Goal: Task Accomplishment & Management: Use online tool/utility

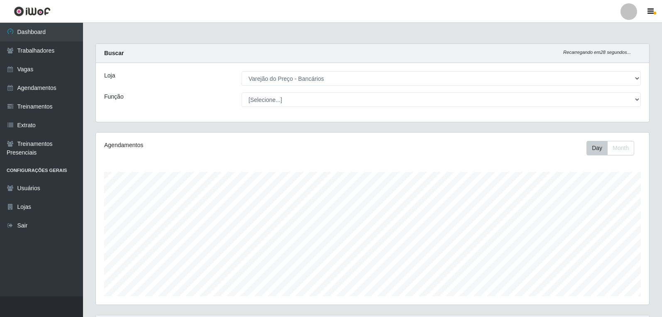
select select "157"
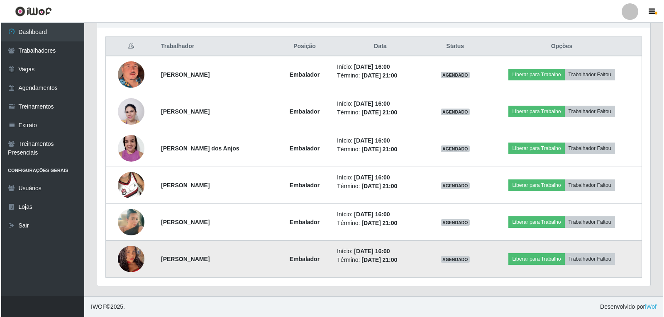
scroll to position [172, 553]
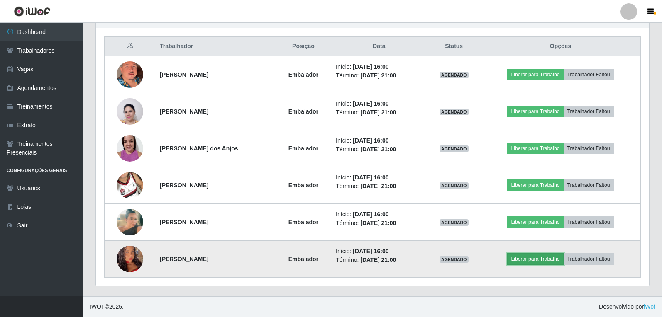
click at [537, 264] on button "Liberar para Trabalho" at bounding box center [535, 260] width 56 height 12
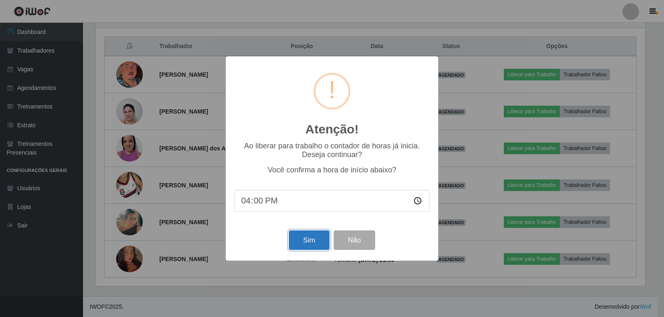
click at [310, 242] on button "Sim" at bounding box center [309, 241] width 40 height 20
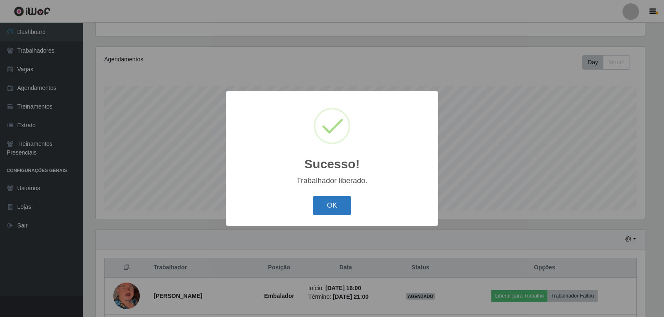
click at [316, 203] on button "OK" at bounding box center [332, 206] width 39 height 20
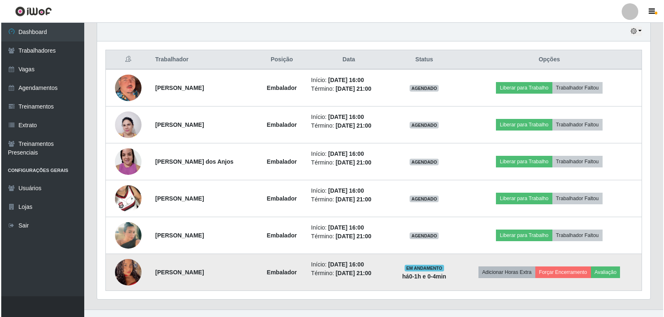
scroll to position [307, 0]
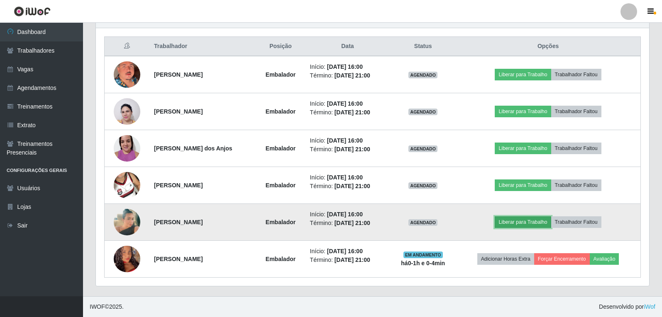
click at [512, 223] on button "Liberar para Trabalho" at bounding box center [523, 223] width 56 height 12
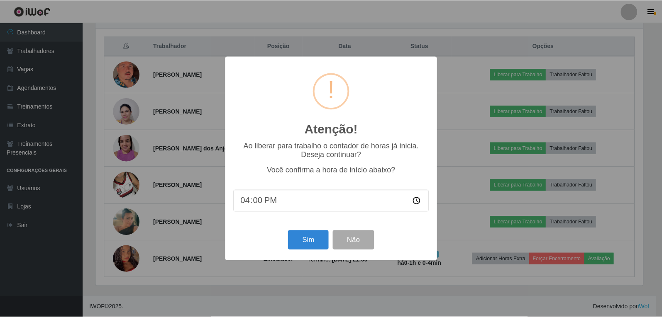
scroll to position [172, 549]
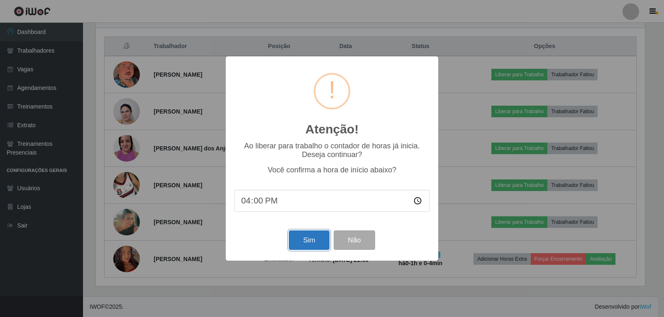
click at [310, 236] on button "Sim" at bounding box center [309, 241] width 40 height 20
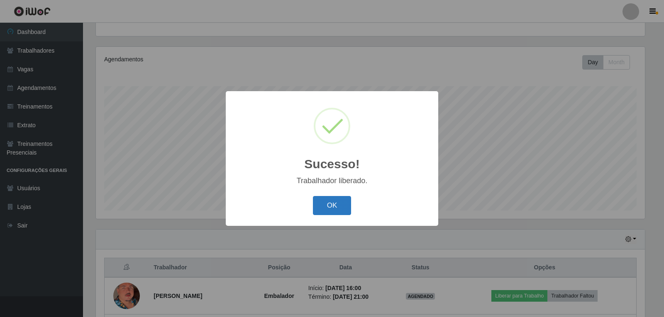
click at [339, 197] on button "OK" at bounding box center [332, 206] width 39 height 20
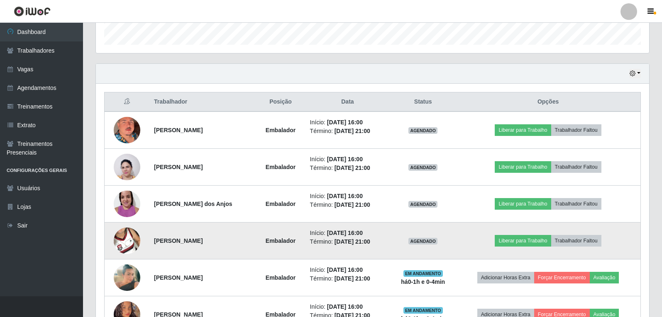
scroll to position [293, 0]
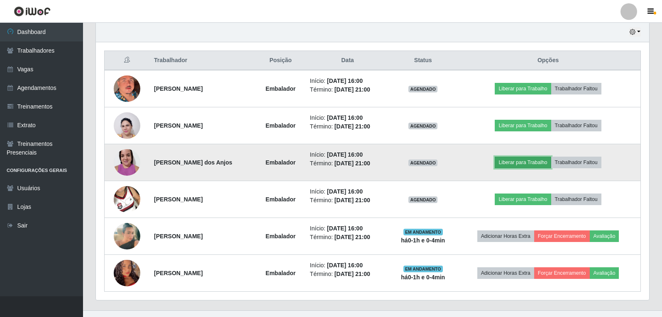
click at [539, 163] on button "Liberar para Trabalho" at bounding box center [523, 163] width 56 height 12
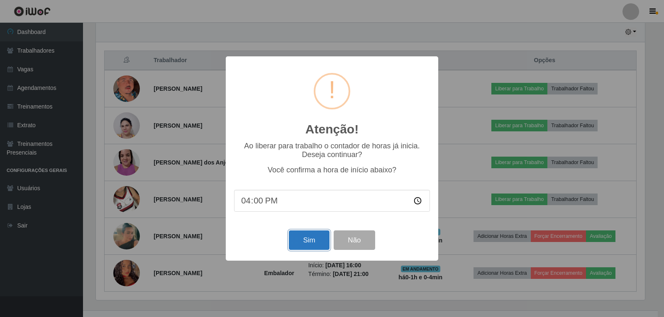
click at [315, 238] on button "Sim" at bounding box center [309, 241] width 40 height 20
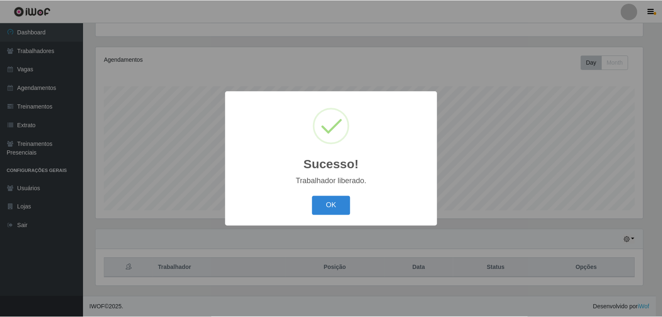
scroll to position [0, 0]
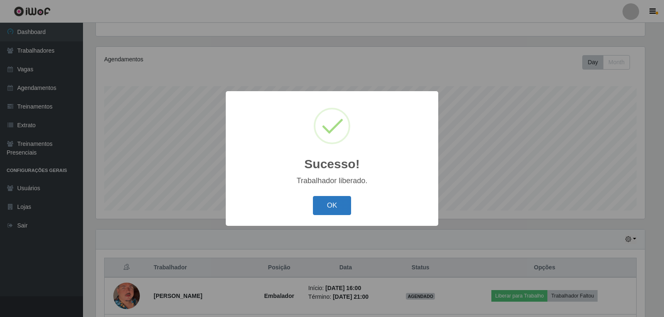
click at [328, 206] on button "OK" at bounding box center [332, 206] width 39 height 20
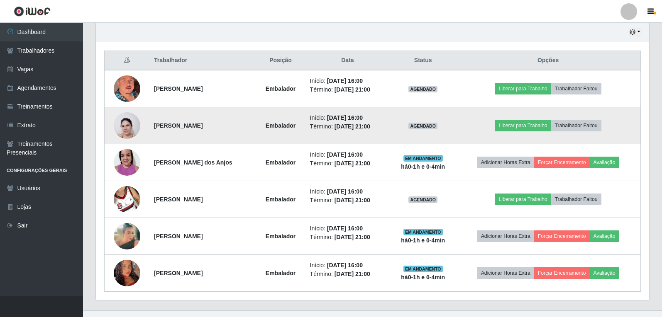
click at [127, 128] on img at bounding box center [127, 126] width 27 height 36
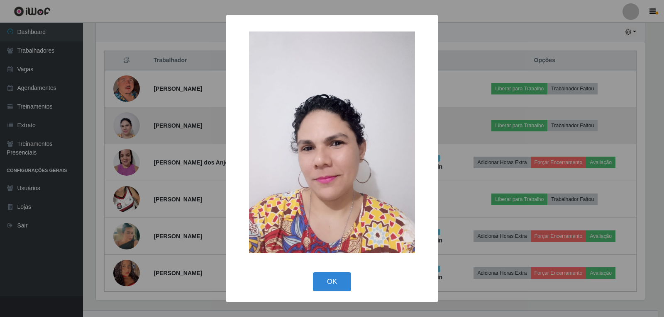
click at [127, 128] on div "× OK Cancel" at bounding box center [332, 158] width 664 height 317
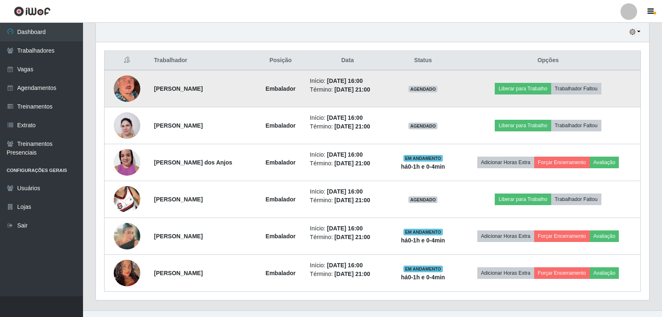
click at [115, 88] on img at bounding box center [127, 89] width 27 height 42
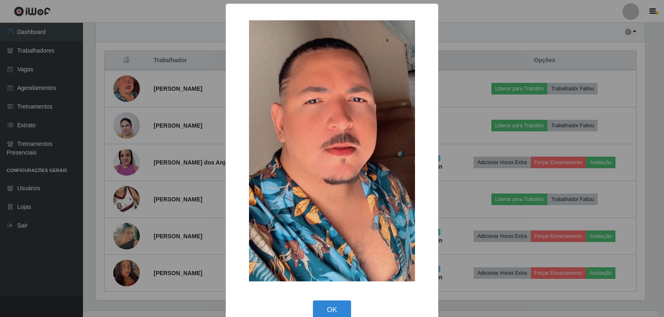
click at [134, 96] on div "× OK Cancel" at bounding box center [332, 158] width 664 height 317
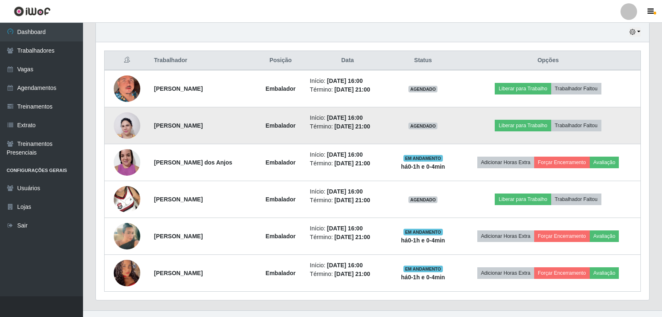
click at [131, 132] on img at bounding box center [127, 126] width 27 height 36
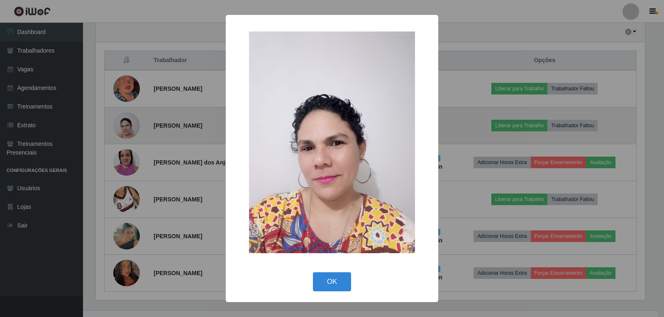
click at [131, 132] on div "× OK Cancel" at bounding box center [332, 158] width 664 height 317
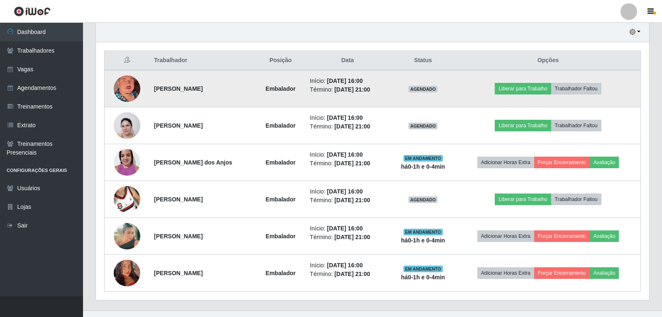
click at [130, 80] on img at bounding box center [127, 89] width 27 height 42
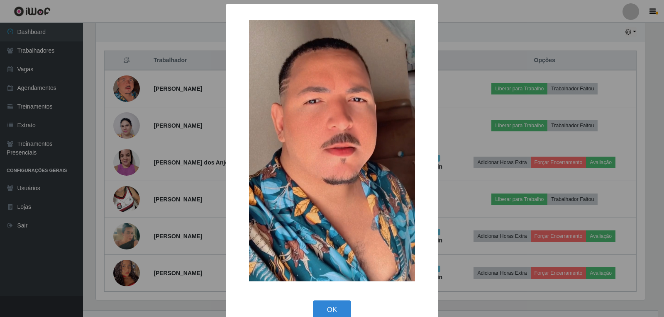
click at [120, 84] on div "× OK Cancel" at bounding box center [332, 158] width 664 height 317
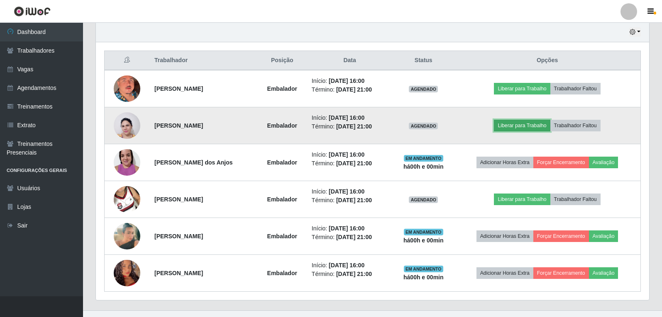
click at [517, 123] on button "Liberar para Trabalho" at bounding box center [522, 126] width 56 height 12
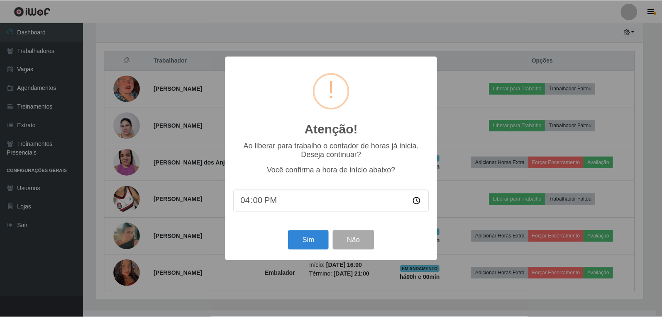
scroll to position [172, 549]
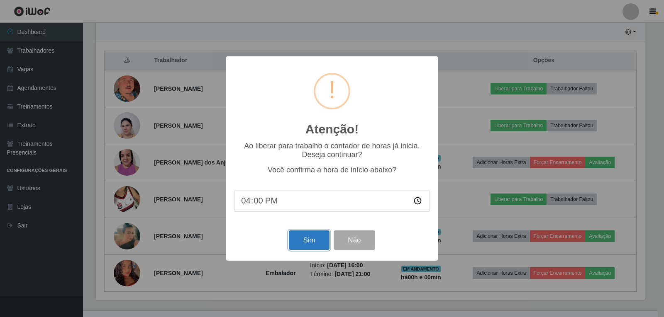
click at [307, 244] on button "Sim" at bounding box center [309, 241] width 40 height 20
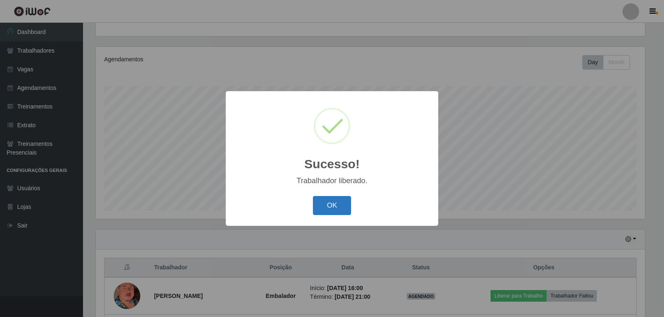
click at [326, 207] on button "OK" at bounding box center [332, 206] width 39 height 20
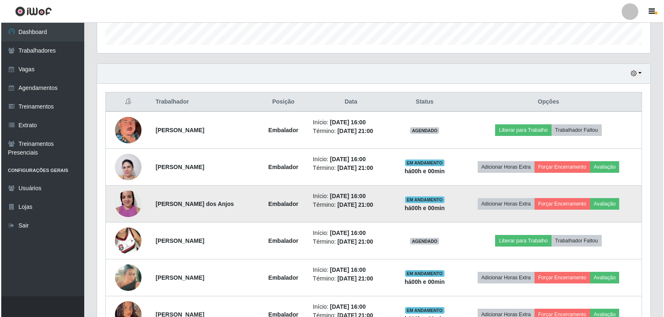
scroll to position [293, 0]
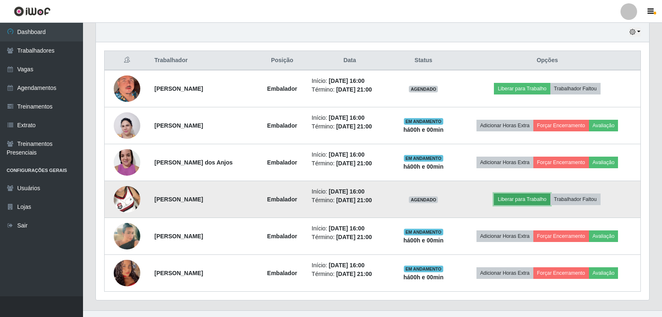
click at [535, 203] on button "Liberar para Trabalho" at bounding box center [522, 200] width 56 height 12
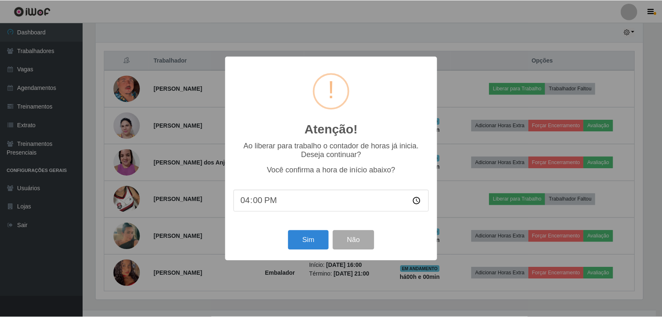
scroll to position [172, 549]
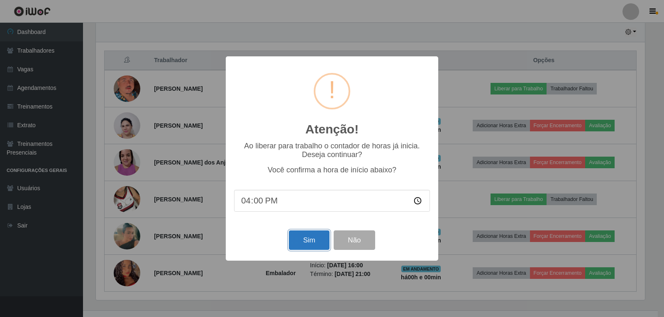
click at [313, 244] on button "Sim" at bounding box center [309, 241] width 40 height 20
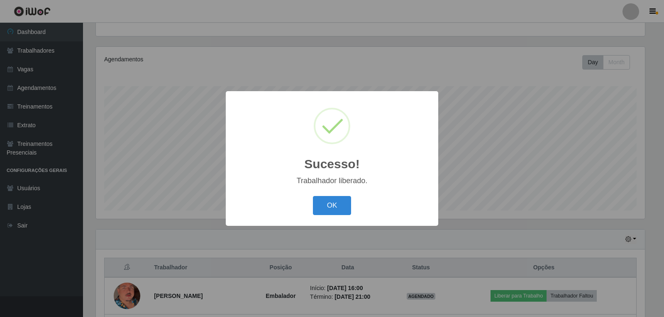
click at [313, 196] on button "OK" at bounding box center [332, 206] width 39 height 20
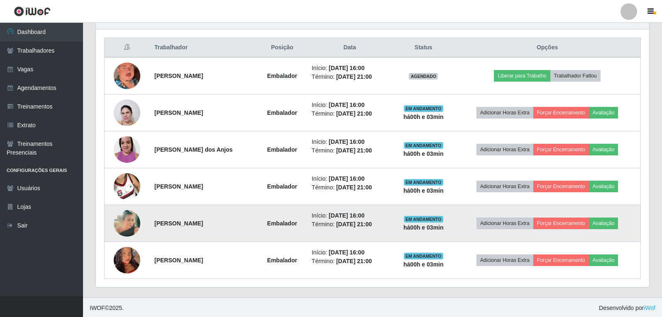
scroll to position [307, 0]
